Goal: Task Accomplishment & Management: Complete application form

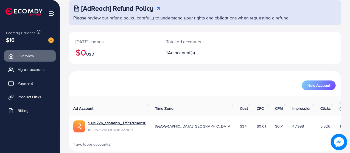
scroll to position [35, 0]
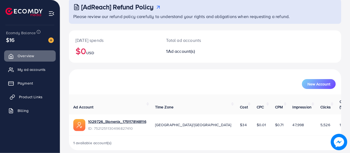
click at [41, 97] on span "Product Links" at bounding box center [31, 96] width 24 height 5
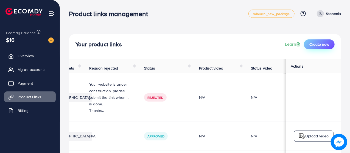
click at [318, 47] on span "Create new" at bounding box center [319, 44] width 20 height 5
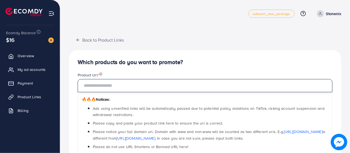
click at [135, 87] on input "text" at bounding box center [205, 85] width 255 height 13
paste input "**********"
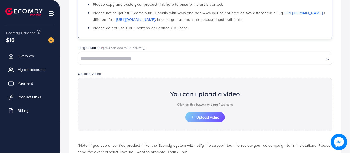
scroll to position [122, 0]
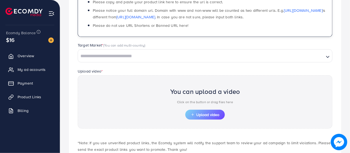
type input "**********"
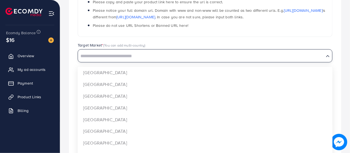
click at [128, 55] on input "Search for option" at bounding box center [200, 56] width 245 height 9
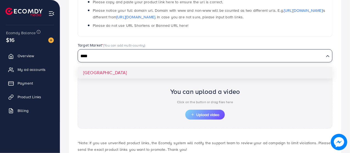
type input "****"
click at [112, 69] on div "**********" at bounding box center [205, 54] width 272 height 250
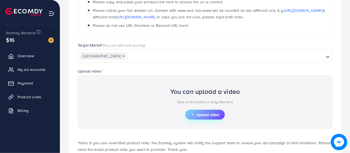
click at [215, 113] on span "Upload video" at bounding box center [205, 115] width 29 height 4
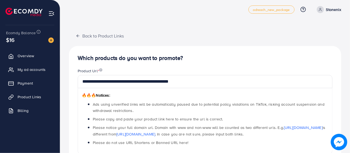
scroll to position [165, 0]
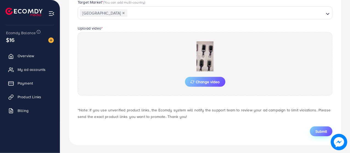
click at [318, 130] on span "Submit" at bounding box center [321, 131] width 12 height 5
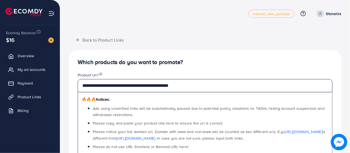
click at [187, 87] on input "**********" at bounding box center [205, 85] width 255 height 13
paste input "text"
type input "**********"
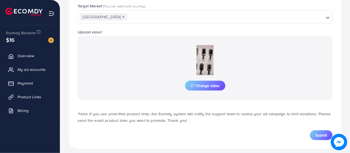
scroll to position [165, 0]
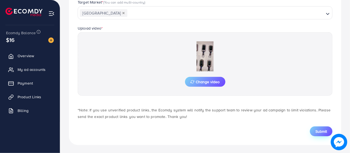
click at [324, 131] on span "Submit" at bounding box center [321, 131] width 12 height 5
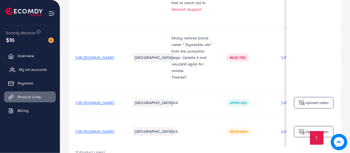
click at [29, 69] on span "My ad accounts" at bounding box center [33, 69] width 28 height 5
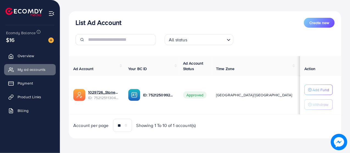
scroll to position [55, 0]
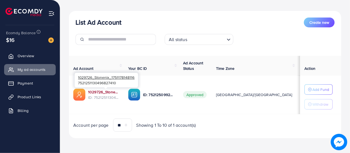
click at [104, 93] on link "1029726_Stonenix_1751178148116" at bounding box center [103, 91] width 31 height 5
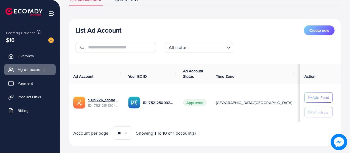
scroll to position [55, 0]
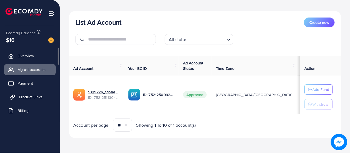
click at [33, 96] on span "Product Links" at bounding box center [31, 96] width 24 height 5
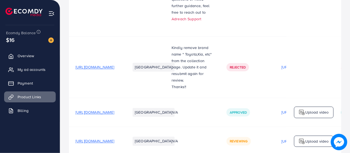
scroll to position [529, 0]
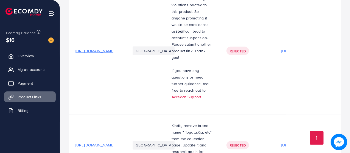
scroll to position [441, 0]
click at [201, 94] on link "Adreach Support" at bounding box center [186, 96] width 30 height 5
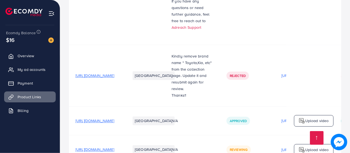
scroll to position [529, 0]
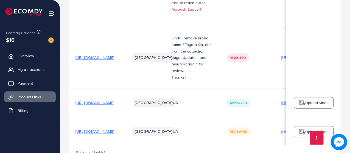
click at [204, 89] on td "N/A" at bounding box center [192, 103] width 55 height 29
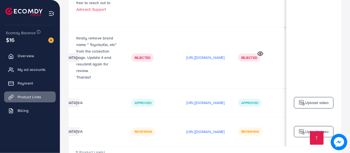
scroll to position [0, 162]
click at [261, 53] on circle at bounding box center [260, 53] width 1 height 1
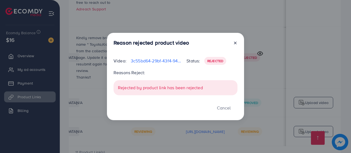
click at [235, 42] on icon at bounding box center [235, 43] width 4 height 4
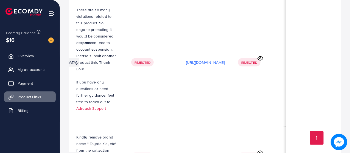
scroll to position [426, 0]
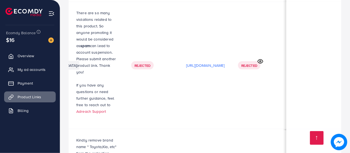
click at [258, 59] on icon at bounding box center [260, 62] width 6 height 6
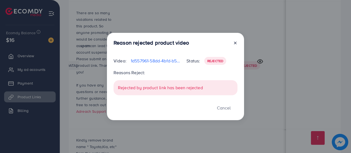
click at [238, 41] on div "Reason rejected product video Video: 1d557961-58dd-4bfd-b578-aaa691692007-17537…" at bounding box center [175, 77] width 137 height 88
click at [234, 45] on icon at bounding box center [235, 43] width 4 height 4
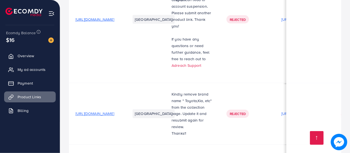
scroll to position [529, 0]
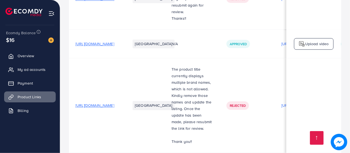
click at [114, 103] on span "[URL][DOMAIN_NAME]" at bounding box center [94, 105] width 39 height 5
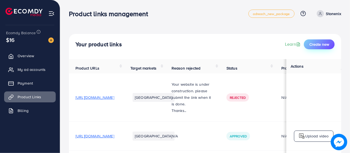
click at [317, 42] on span "Create new" at bounding box center [319, 44] width 20 height 5
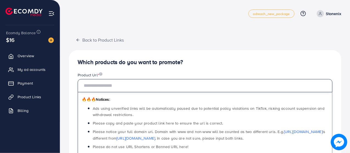
click at [219, 81] on input "text" at bounding box center [205, 85] width 255 height 13
paste input "**********"
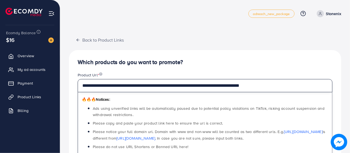
type input "**********"
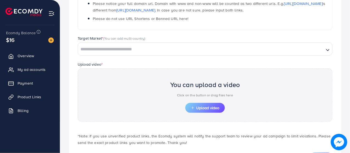
scroll to position [145, 0]
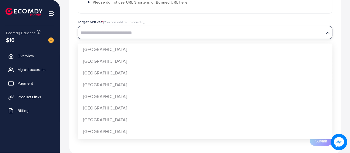
click at [194, 31] on input "Search for option" at bounding box center [200, 33] width 245 height 9
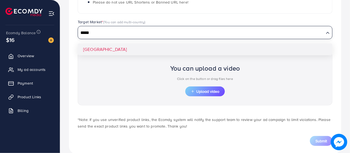
type input "*****"
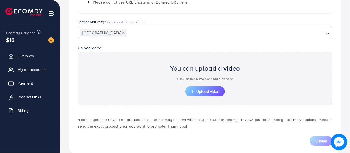
click at [188, 47] on div "**********" at bounding box center [205, 30] width 272 height 250
click at [202, 90] on span "Upload video" at bounding box center [205, 92] width 29 height 4
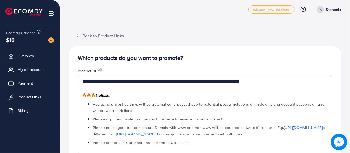
scroll to position [165, 0]
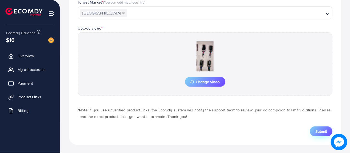
click at [318, 127] on button "Submit" at bounding box center [321, 132] width 22 height 10
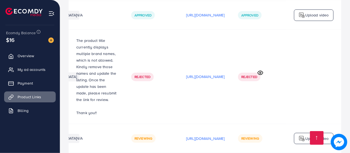
scroll to position [0, 162]
click at [209, 136] on p "[URL][DOMAIN_NAME]" at bounding box center [205, 139] width 39 height 7
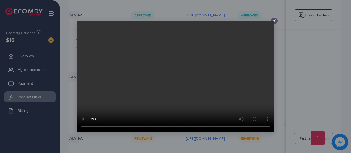
click at [274, 21] on video at bounding box center [176, 77] width 198 height 112
click at [275, 20] on line at bounding box center [274, 21] width 2 height 2
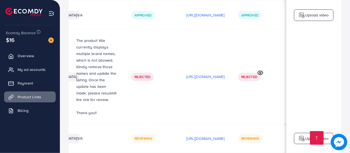
scroll to position [0, 162]
click at [317, 141] on link at bounding box center [317, 138] width 14 height 14
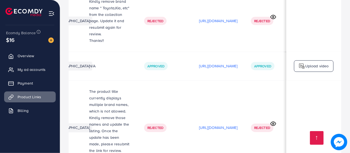
scroll to position [0, 0]
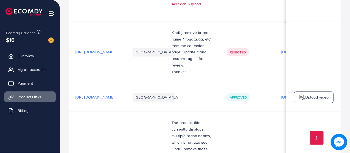
scroll to position [531, 0]
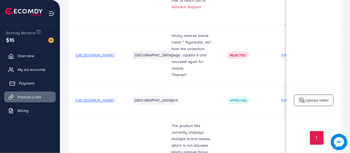
click at [35, 80] on link "Payment" at bounding box center [30, 83] width 52 height 11
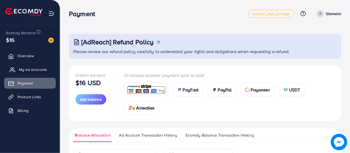
click at [37, 71] on span "My ad accounts" at bounding box center [33, 69] width 28 height 5
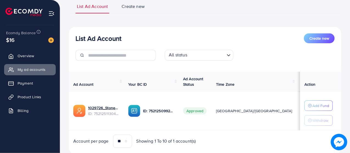
scroll to position [58, 0]
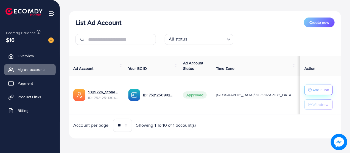
click at [308, 90] on icon "button" at bounding box center [310, 90] width 4 height 4
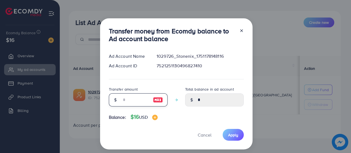
click at [134, 101] on input "number" at bounding box center [135, 100] width 27 height 13
type input "*"
type input "****"
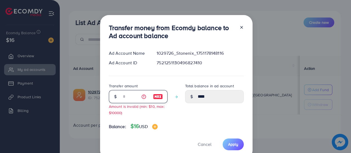
type input "**"
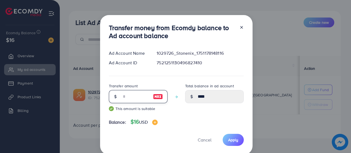
type input "*****"
type input "**"
click at [239, 139] on button "Apply" at bounding box center [233, 140] width 21 height 12
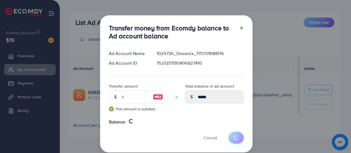
type input "*"
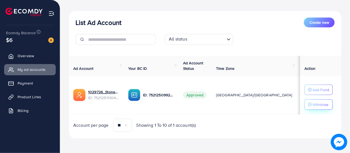
click at [313, 104] on p "Withdraw" at bounding box center [320, 105] width 16 height 7
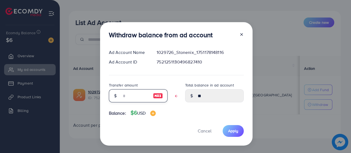
click at [126, 95] on input "text" at bounding box center [135, 95] width 27 height 13
type input "*"
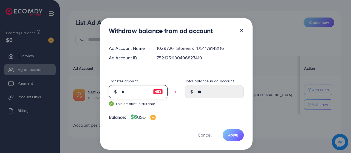
type input "****"
type input "*****"
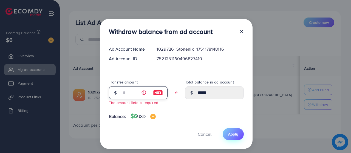
type input "*"
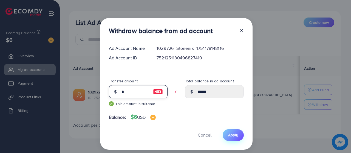
type input "****"
type input "*****"
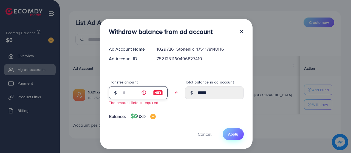
type input "*"
type input "****"
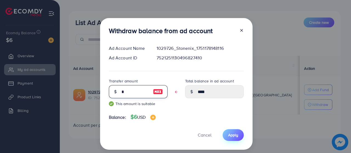
type input "*"
click at [236, 137] on span "Apply" at bounding box center [233, 135] width 10 height 5
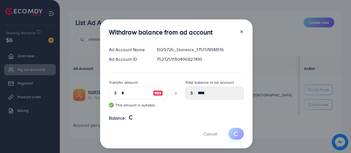
type input "**"
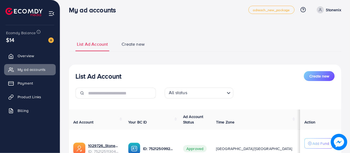
scroll to position [0, 0]
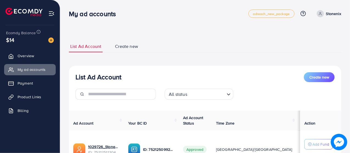
scroll to position [53, 0]
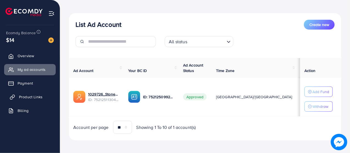
click at [32, 99] on span "Product Links" at bounding box center [31, 96] width 24 height 5
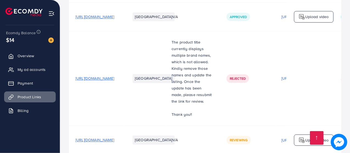
scroll to position [617, 0]
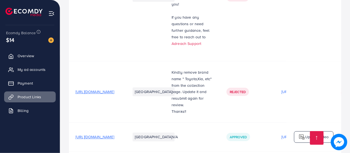
scroll to position [617, 0]
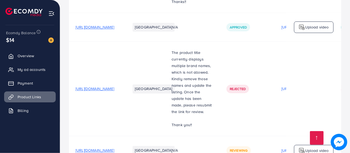
scroll to position [617, 0]
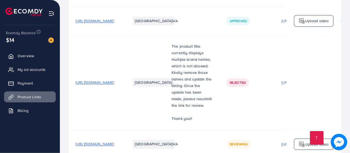
scroll to position [617, 0]
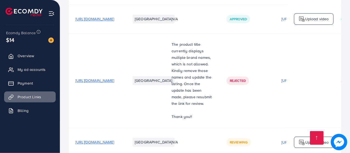
scroll to position [617, 0]
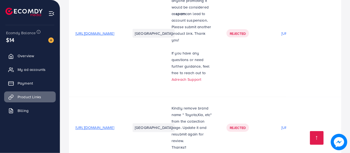
scroll to position [617, 0]
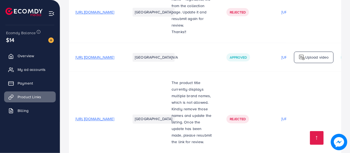
scroll to position [574, 0]
click at [114, 55] on span "[URL][DOMAIN_NAME]" at bounding box center [94, 57] width 39 height 5
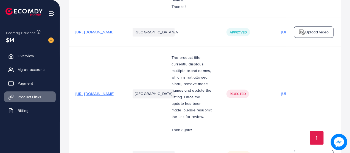
scroll to position [617, 0]
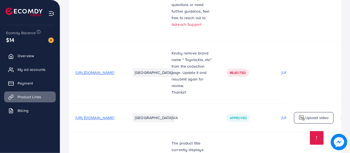
scroll to position [617, 0]
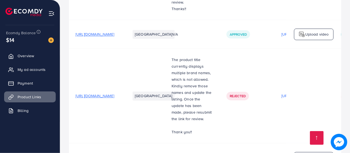
scroll to position [617, 0]
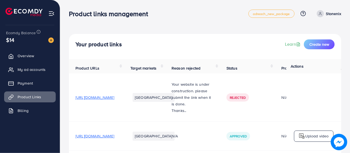
click at [324, 11] on link "Stonenix" at bounding box center [327, 13] width 27 height 7
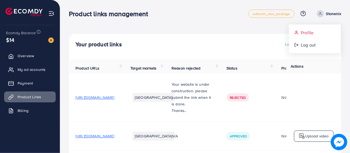
click at [316, 33] on link "Profile" at bounding box center [315, 33] width 52 height 12
select select "********"
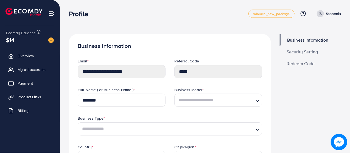
click at [187, 103] on input "Search for option" at bounding box center [215, 100] width 77 height 10
click at [166, 83] on div "**********" at bounding box center [121, 72] width 97 height 29
click at [295, 50] on span "Security Setting" at bounding box center [302, 52] width 32 height 4
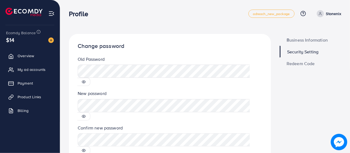
click at [292, 63] on span "Redeem Code" at bounding box center [300, 63] width 28 height 4
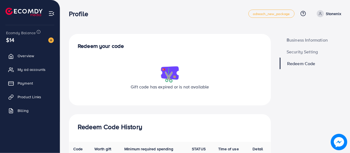
click at [303, 38] on span "Business Information" at bounding box center [306, 40] width 41 height 4
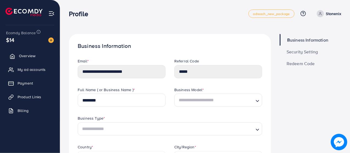
click at [27, 59] on link "Overview" at bounding box center [30, 55] width 52 height 11
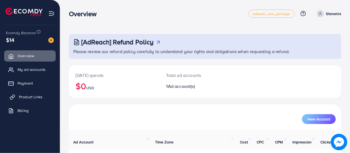
click at [22, 96] on span "Product Links" at bounding box center [31, 96] width 24 height 5
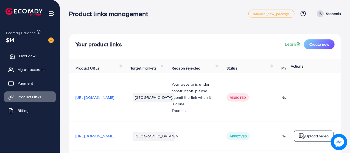
click at [43, 57] on link "Overview" at bounding box center [30, 55] width 52 height 11
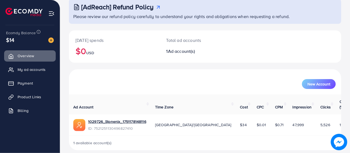
scroll to position [33, 0]
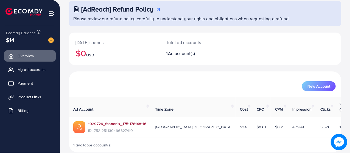
click at [133, 121] on link "1029726_Stonenix_1751178148116" at bounding box center [117, 123] width 58 height 5
click at [98, 121] on link "1029726_Stonenix_1751178148116" at bounding box center [117, 123] width 58 height 5
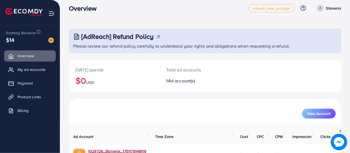
scroll to position [0, 0]
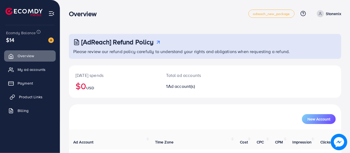
click at [24, 97] on span "Product Links" at bounding box center [31, 96] width 24 height 5
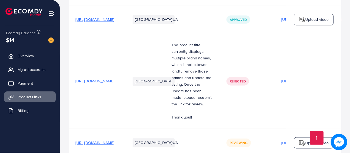
scroll to position [617, 0]
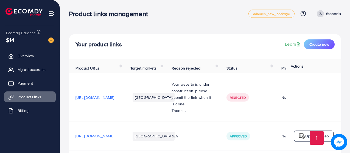
scroll to position [617, 0]
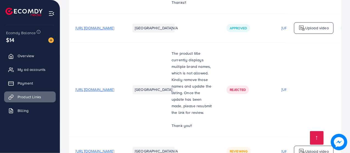
scroll to position [617, 0]
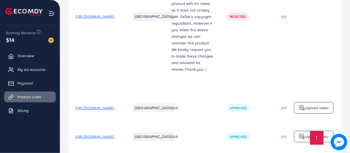
scroll to position [617, 0]
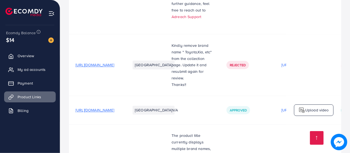
scroll to position [617, 0]
